Goal: Navigation & Orientation: Find specific page/section

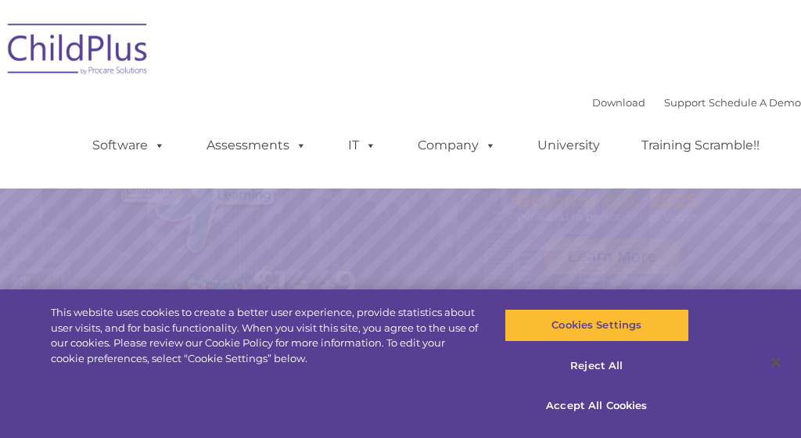
select select "MEDIUM"
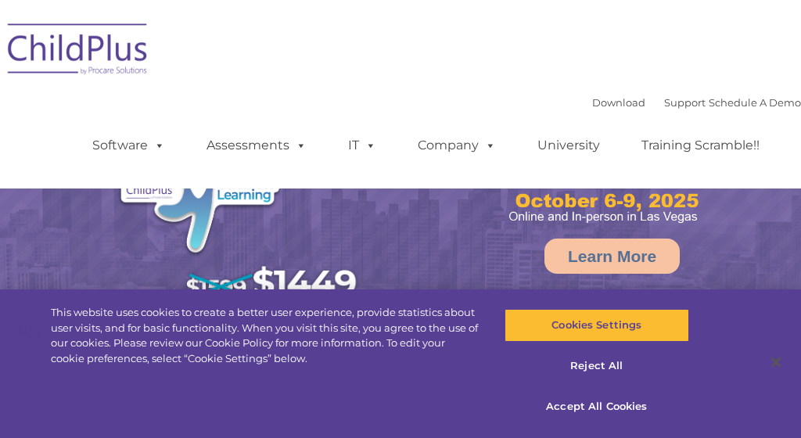
select select "MEDIUM"
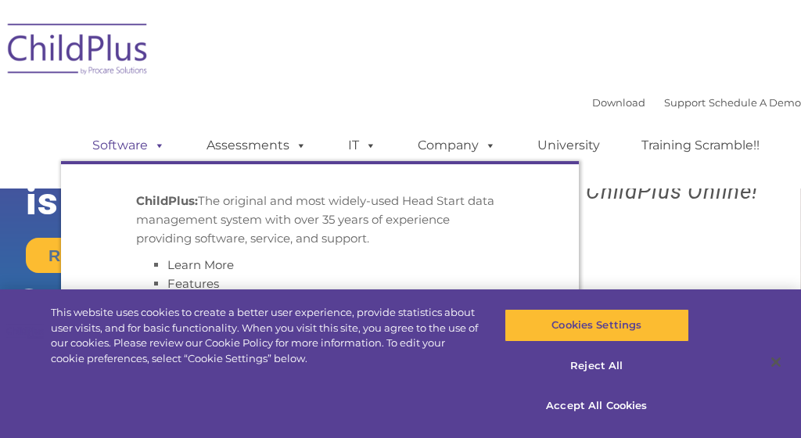
click at [160, 147] on span at bounding box center [156, 145] width 17 height 15
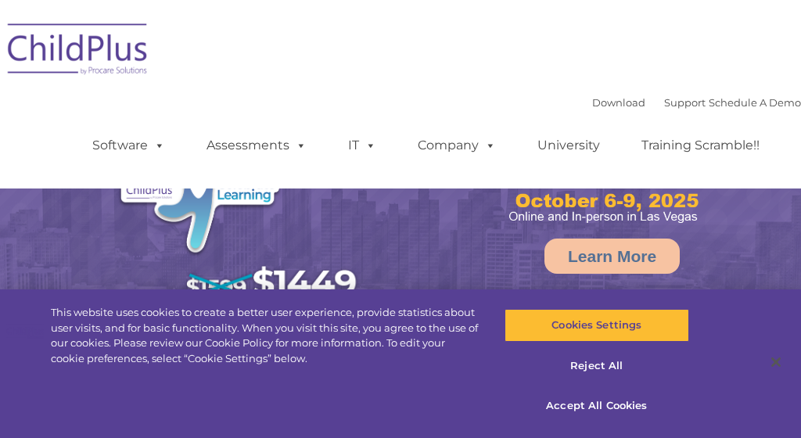
select select "MEDIUM"
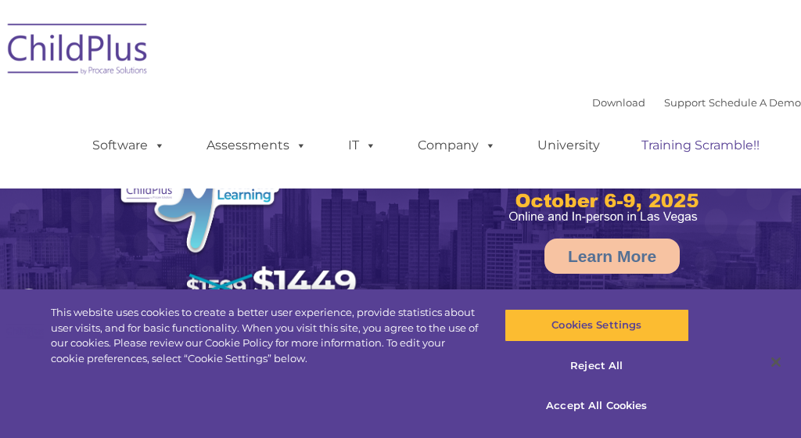
click at [703, 147] on link "Training Scramble!!" at bounding box center [700, 145] width 149 height 31
